Goal: Find contact information: Find contact information

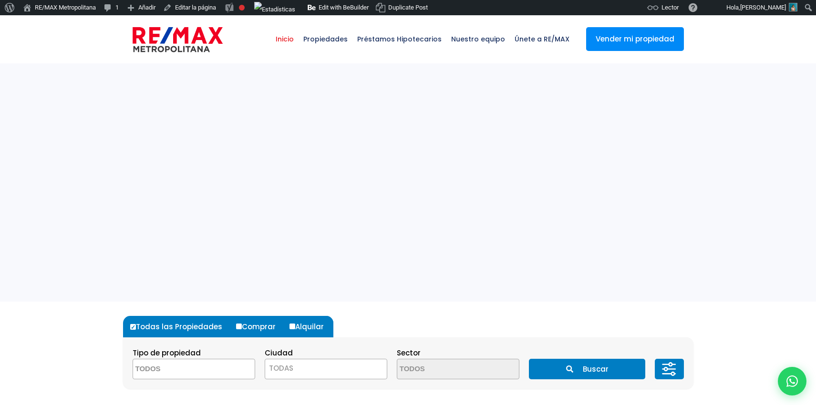
select select
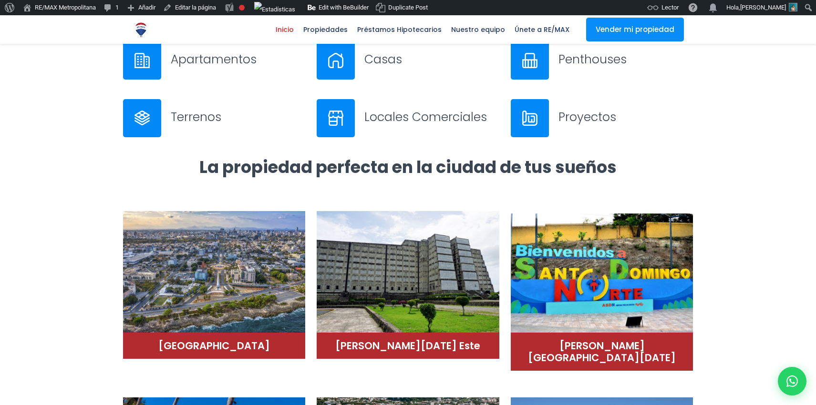
scroll to position [244, 0]
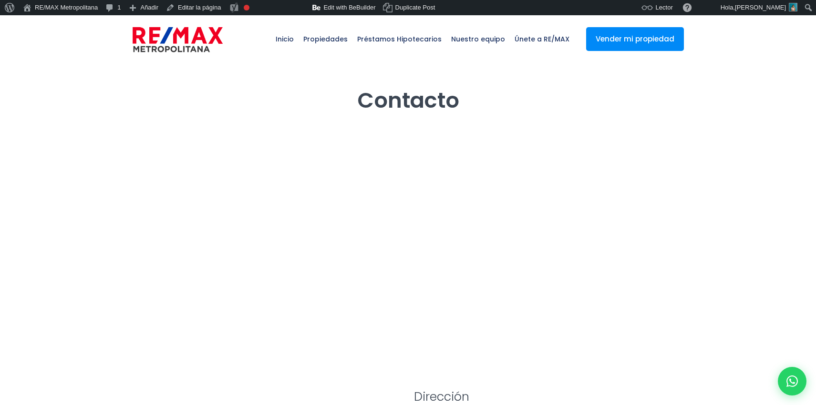
select select "DO"
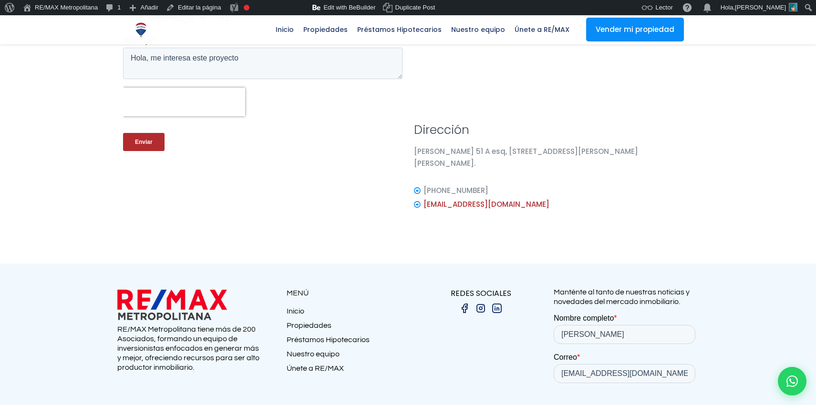
scroll to position [227, 0]
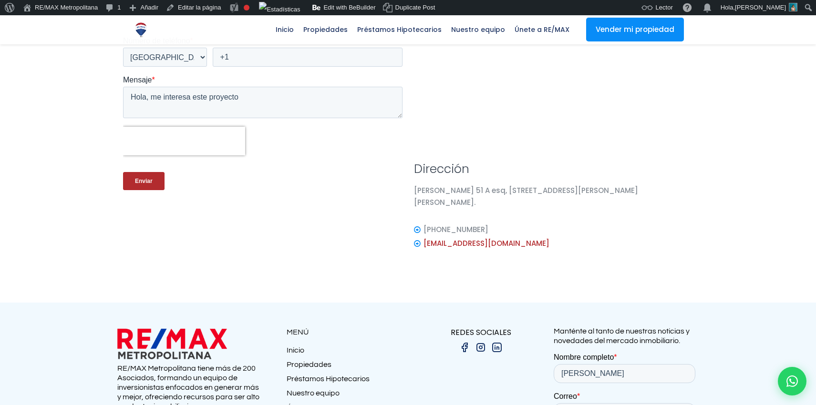
drag, startPoint x: 504, startPoint y: 215, endPoint x: 423, endPoint y: 217, distance: 81.1
click at [423, 223] on li "[PHONE_NUMBER]" at bounding box center [553, 230] width 279 height 14
copy span "[PHONE_NUMBER]"
click at [432, 189] on p "[PERSON_NAME] 51 A esq, [STREET_ADDRESS][PERSON_NAME][PERSON_NAME]." at bounding box center [553, 196] width 279 height 24
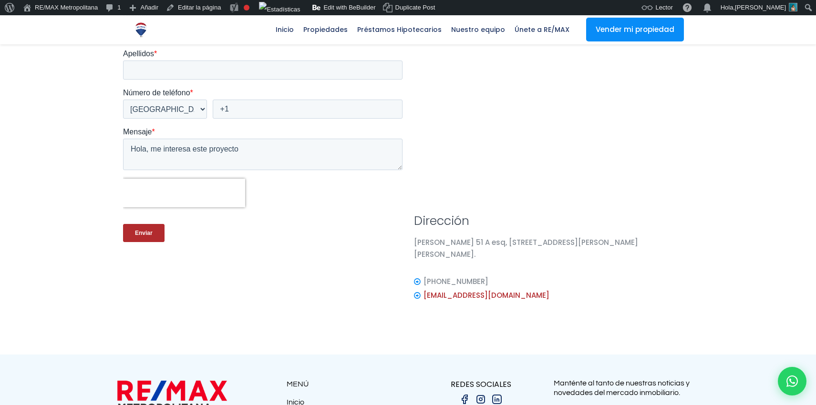
scroll to position [218, 0]
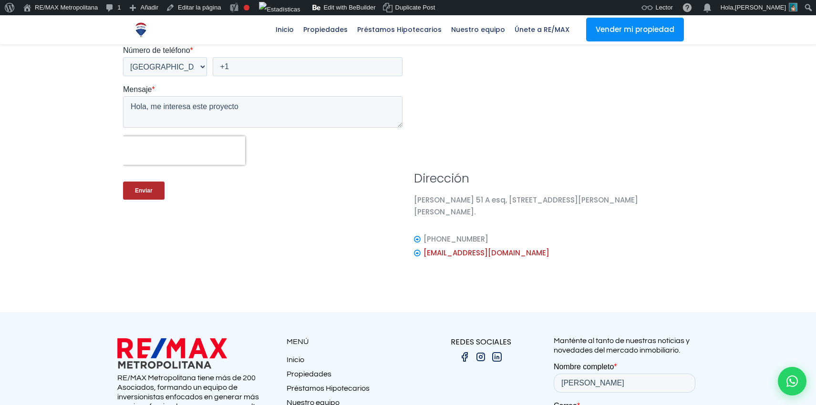
drag, startPoint x: 495, startPoint y: 224, endPoint x: 423, endPoint y: 226, distance: 71.5
click at [423, 232] on li "[PHONE_NUMBER]" at bounding box center [553, 239] width 279 height 14
copy span "[PHONE_NUMBER]"
click at [499, 232] on li "[PHONE_NUMBER]" at bounding box center [553, 239] width 279 height 14
drag, startPoint x: 497, startPoint y: 226, endPoint x: 433, endPoint y: 225, distance: 63.9
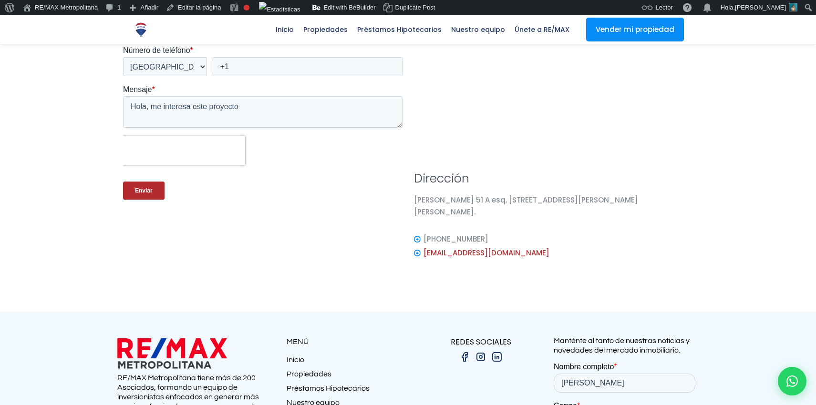
click at [433, 232] on li "[PHONE_NUMBER]" at bounding box center [553, 239] width 279 height 14
copy span "[PHONE_NUMBER]"
click at [511, 218] on div "[PERSON_NAME] 51 A esq, [STREET_ADDRESS][PERSON_NAME][PERSON_NAME]." at bounding box center [553, 213] width 291 height 38
drag, startPoint x: 505, startPoint y: 226, endPoint x: 455, endPoint y: 225, distance: 49.6
click at [455, 232] on li "[PHONE_NUMBER]" at bounding box center [553, 239] width 279 height 14
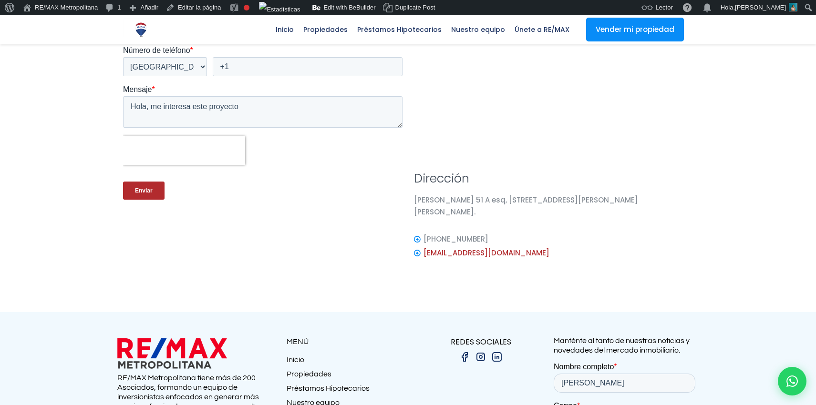
copy span "745-2076"
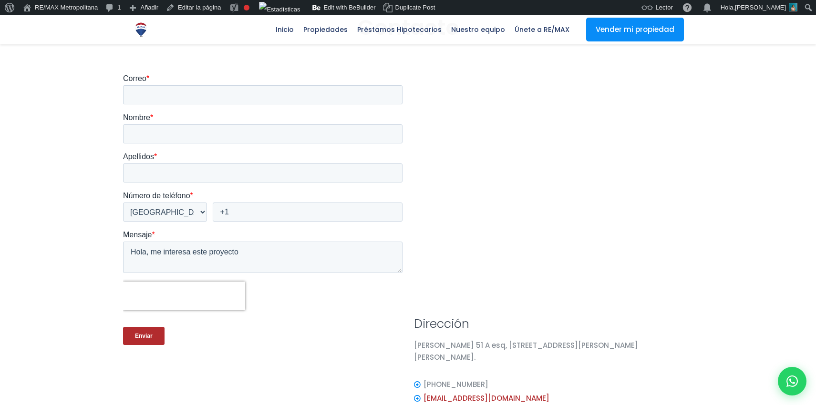
scroll to position [77, 0]
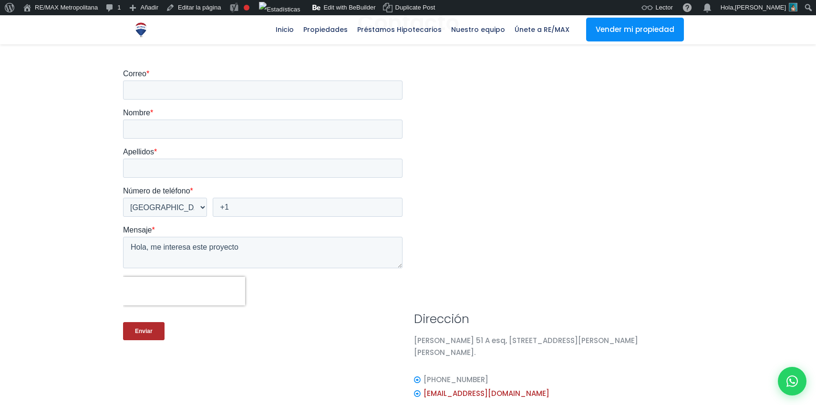
click at [465, 347] on div "[PERSON_NAME] 51 A esq, [STREET_ADDRESS][PERSON_NAME][PERSON_NAME]." at bounding box center [553, 350] width 279 height 31
click at [462, 341] on p "[PERSON_NAME] 51 A esq, [STREET_ADDRESS][PERSON_NAME][PERSON_NAME]." at bounding box center [553, 347] width 279 height 24
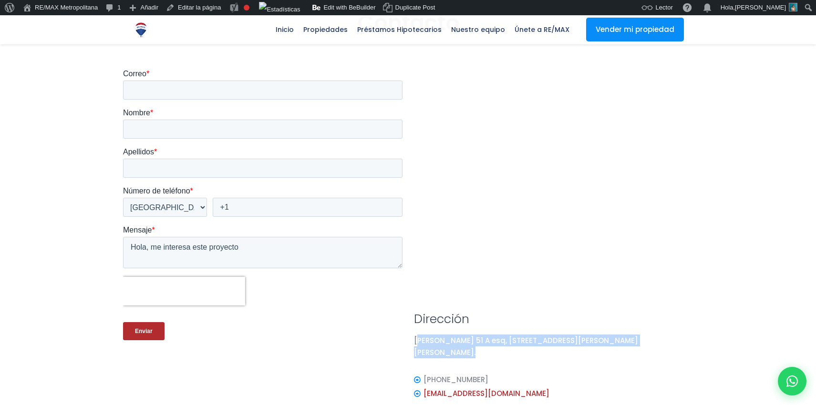
click at [462, 341] on p "[PERSON_NAME] 51 A esq, [STREET_ADDRESS][PERSON_NAME][PERSON_NAME]." at bounding box center [553, 347] width 279 height 24
copy p "[PERSON_NAME] 51 A esq, [STREET_ADDRESS][PERSON_NAME][PERSON_NAME]."
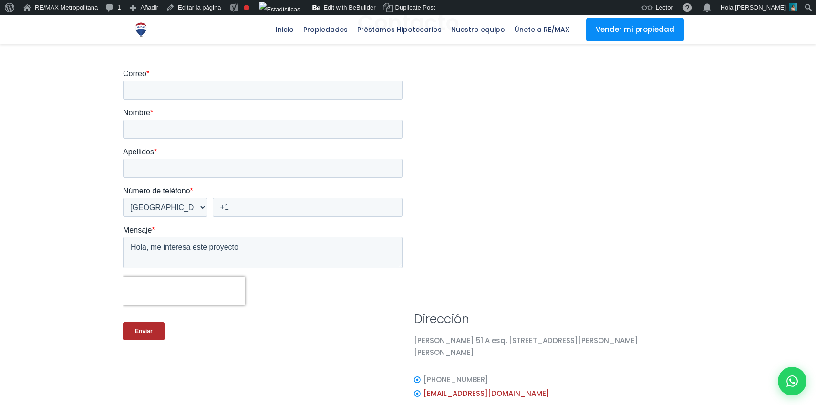
click at [505, 312] on h3 "Dirección" at bounding box center [553, 319] width 279 height 17
